Goal: Task Accomplishment & Management: Manage account settings

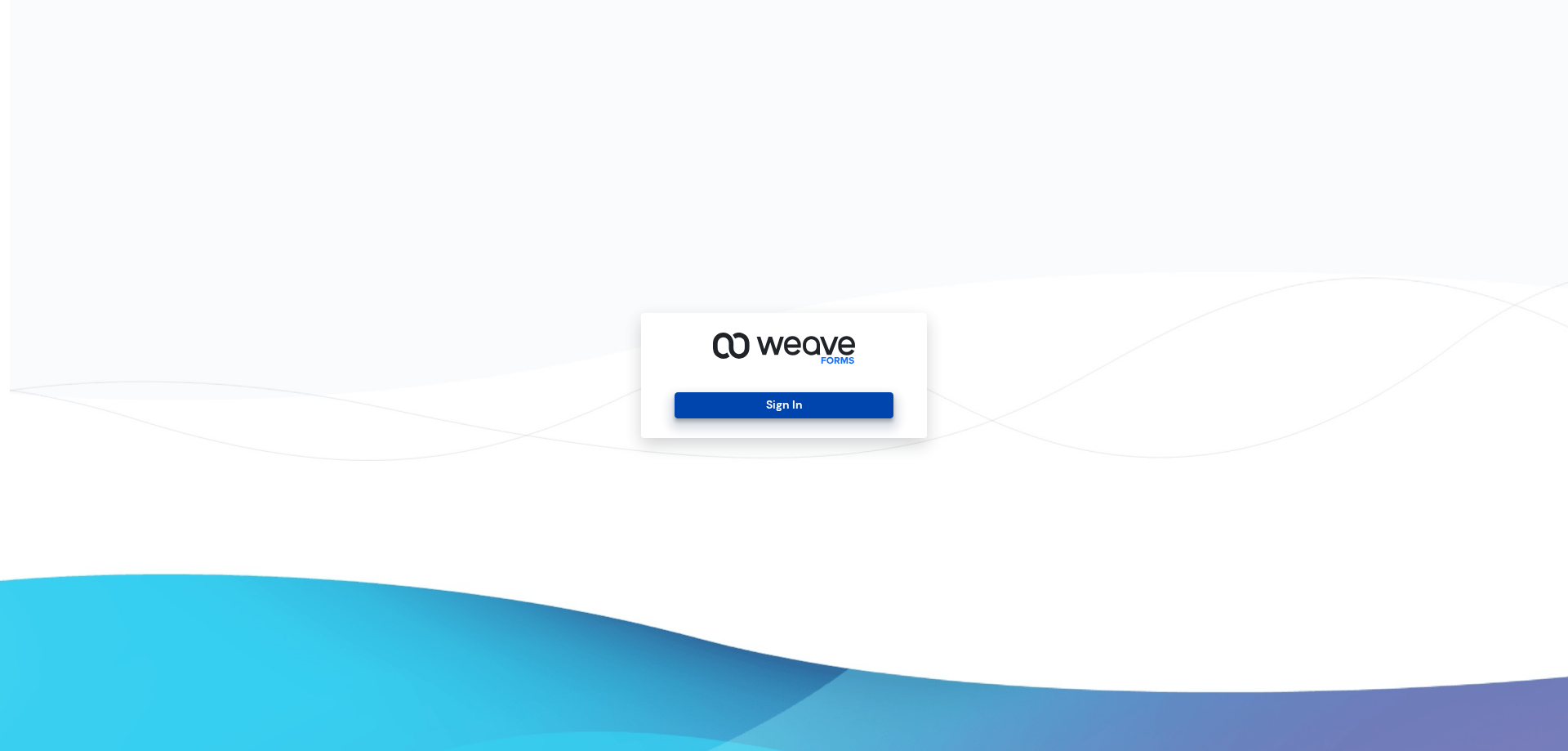
click at [780, 401] on button "Sign In" at bounding box center [783, 405] width 218 height 26
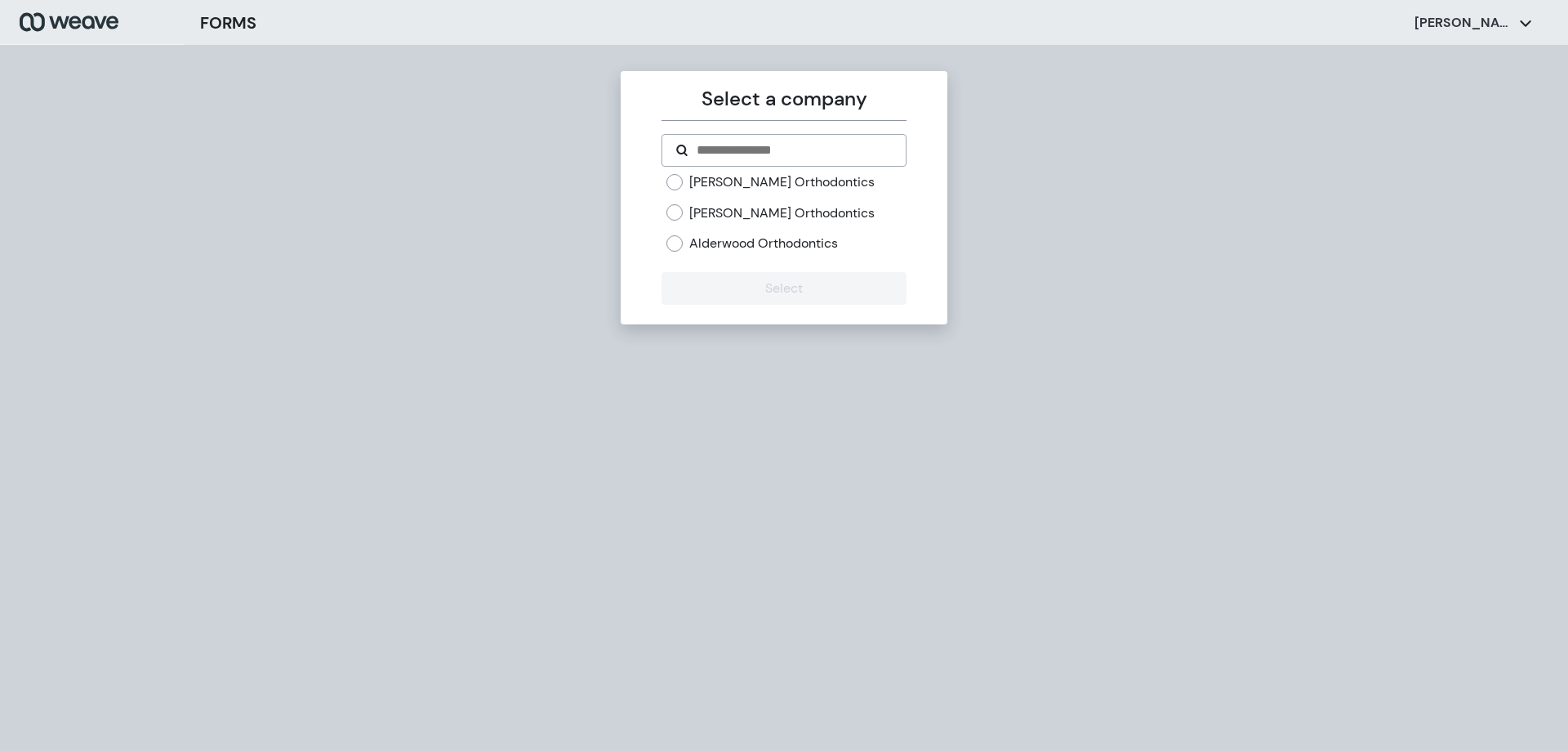
click at [686, 218] on div "[PERSON_NAME] Orthodontics" at bounding box center [786, 213] width 240 height 18
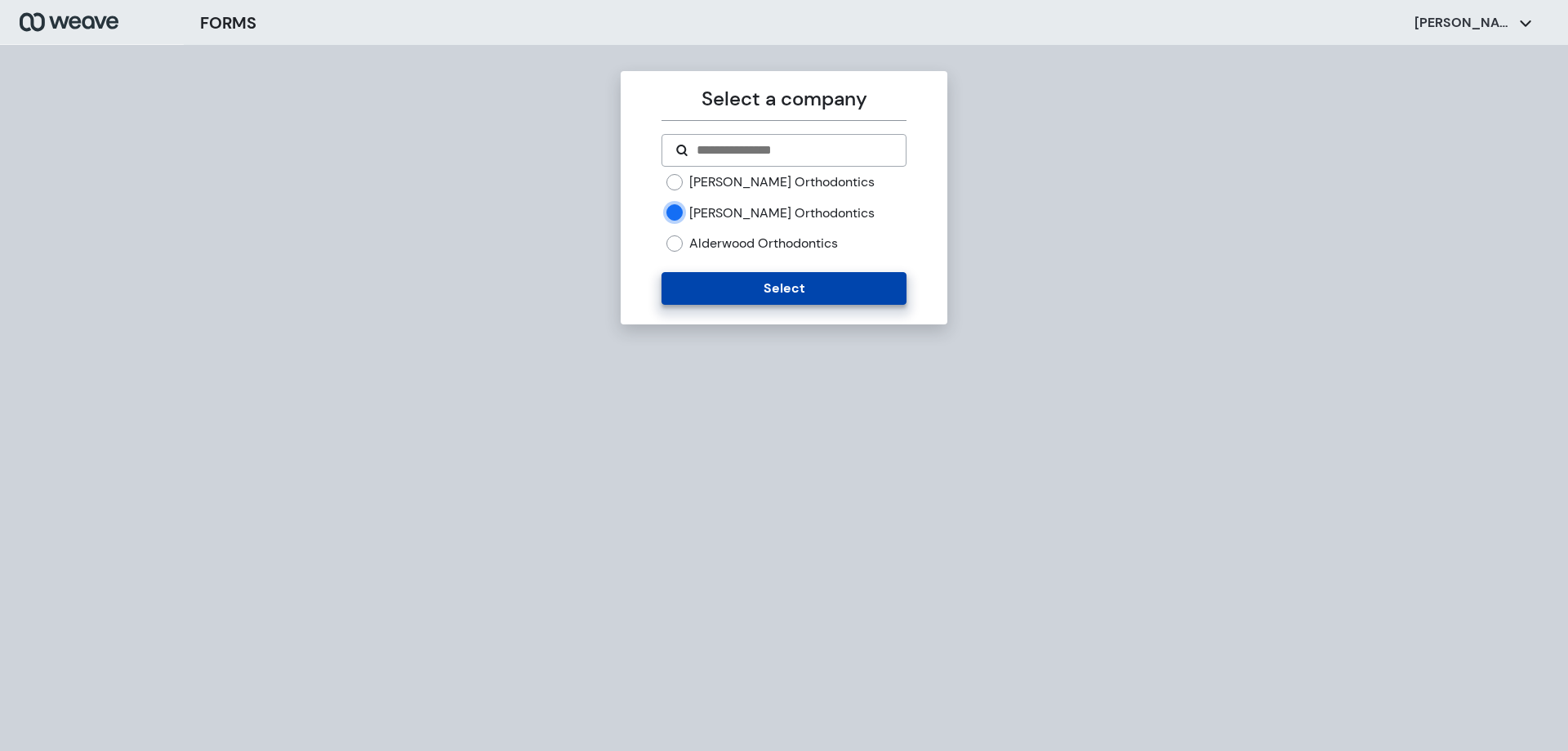
click at [733, 284] on button "Select" at bounding box center [783, 288] width 244 height 33
